Goal: Task Accomplishment & Management: Use online tool/utility

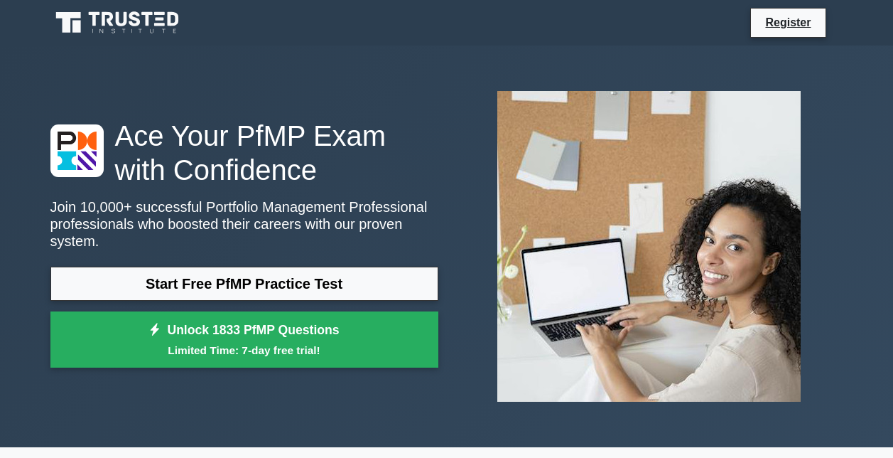
click at [337, 271] on link "Start Free PfMP Practice Test" at bounding box center [244, 283] width 388 height 34
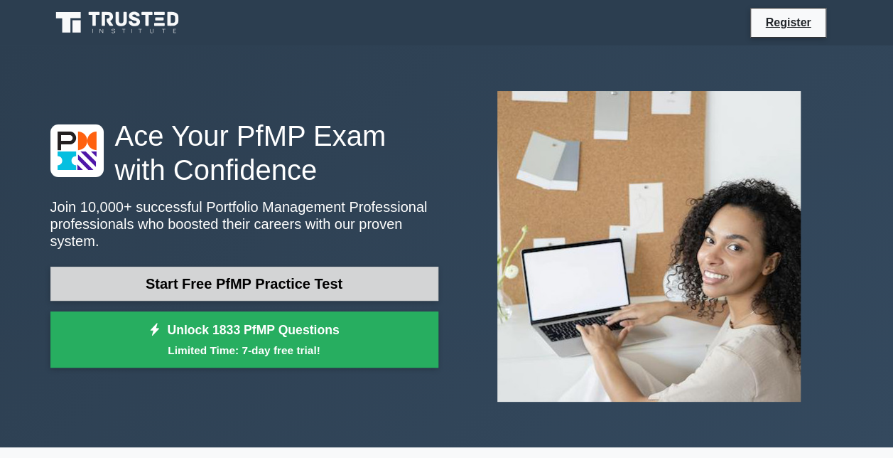
click at [198, 281] on link "Start Free PfMP Practice Test" at bounding box center [244, 283] width 388 height 34
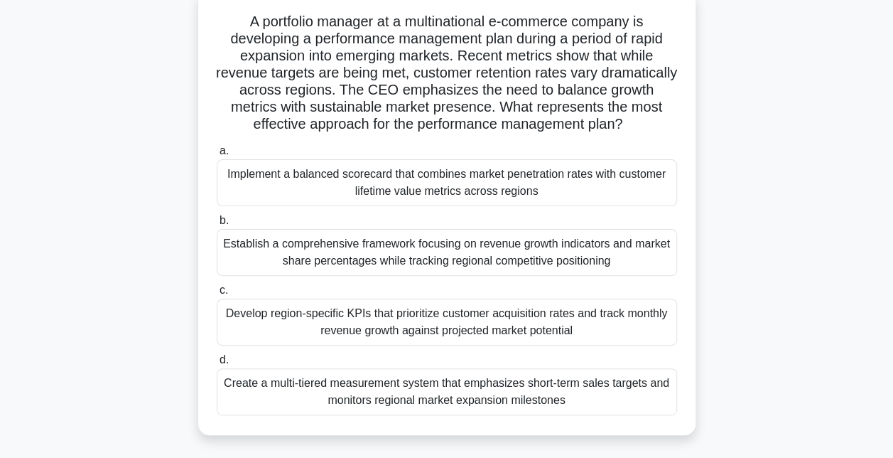
scroll to position [71, 0]
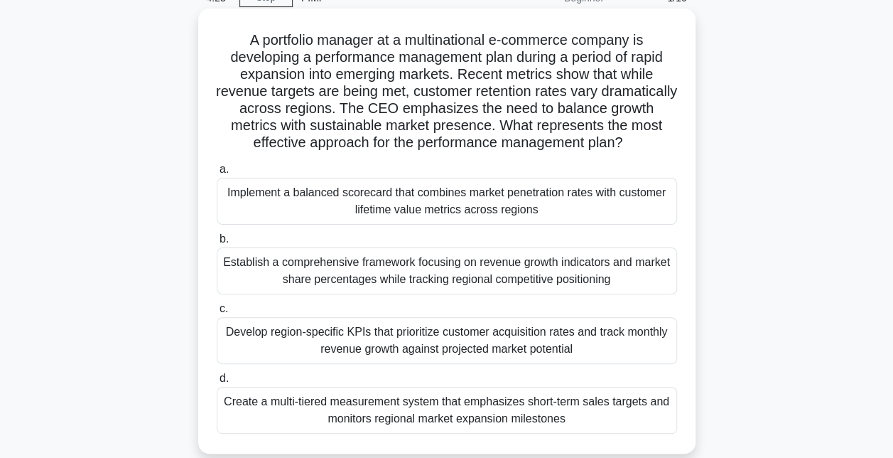
click at [551, 413] on div "Create a multi-tiered measurement system that emphasizes short-term sales targe…" at bounding box center [447, 409] width 460 height 47
click at [217, 383] on input "d. Create a multi-tiered measurement system that emphasizes short-term sales ta…" at bounding box center [217, 378] width 0 height 9
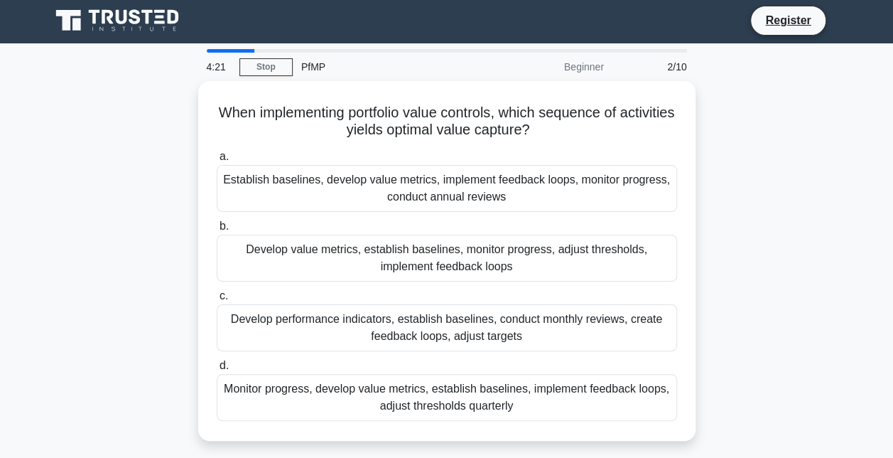
scroll to position [0, 0]
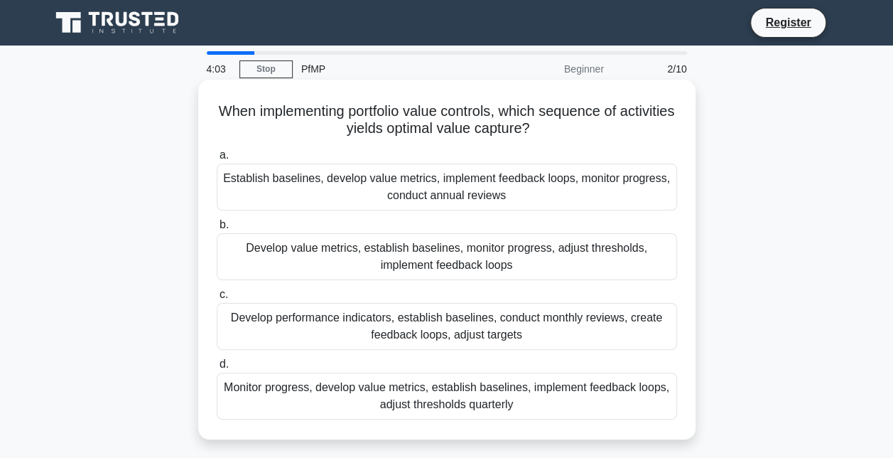
click at [455, 401] on div "Monitor progress, develop value metrics, establish baselines, implement feedbac…" at bounding box center [447, 395] width 460 height 47
click at [217, 369] on input "d. Monitor progress, develop value metrics, establish baselines, implement feed…" at bounding box center [217, 363] width 0 height 9
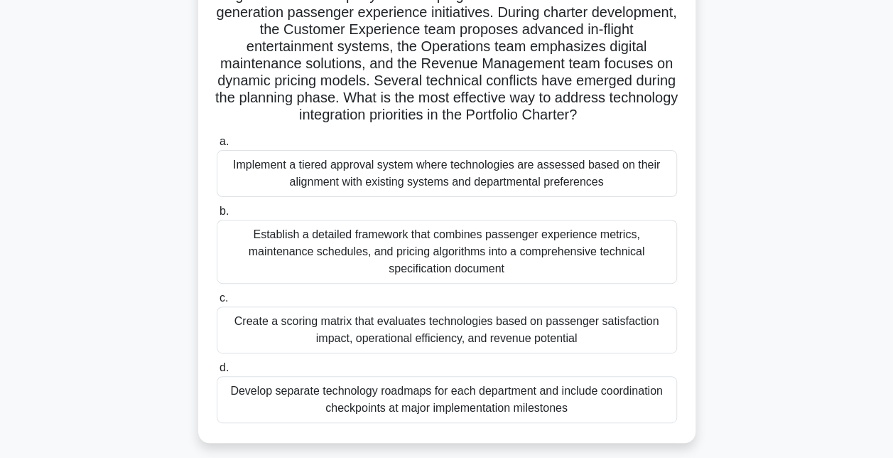
scroll to position [142, 0]
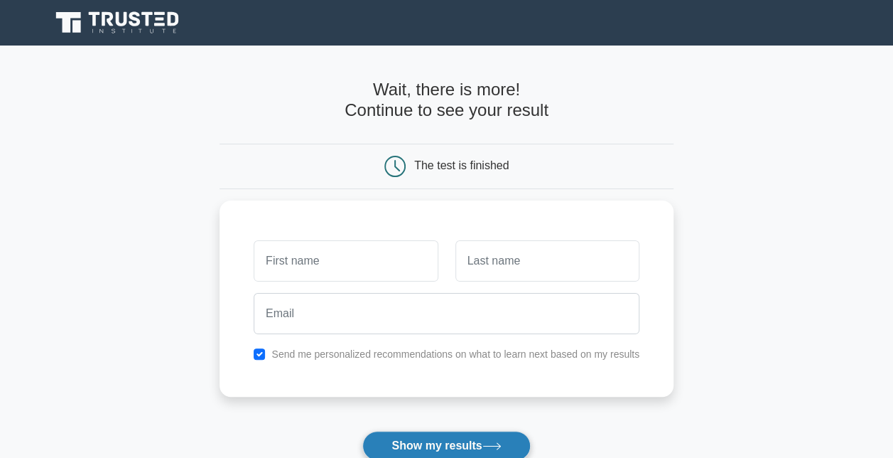
click at [492, 431] on button "Show my results" at bounding box center [446, 446] width 168 height 30
